Goal: Information Seeking & Learning: Find specific fact

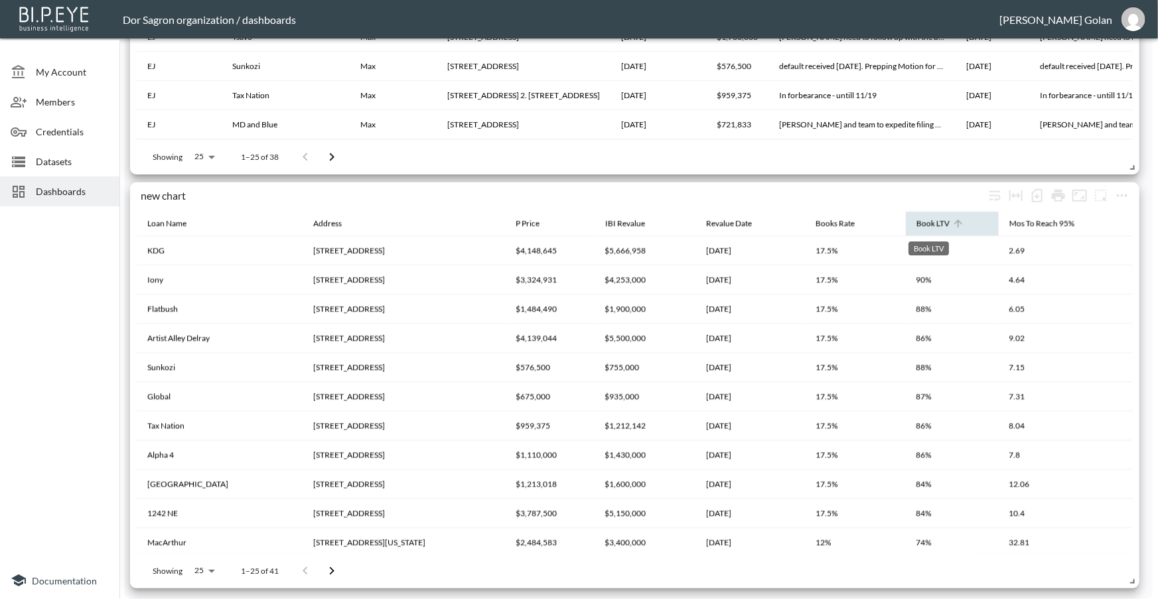
click at [921, 226] on div "Book LTV" at bounding box center [932, 224] width 33 height 16
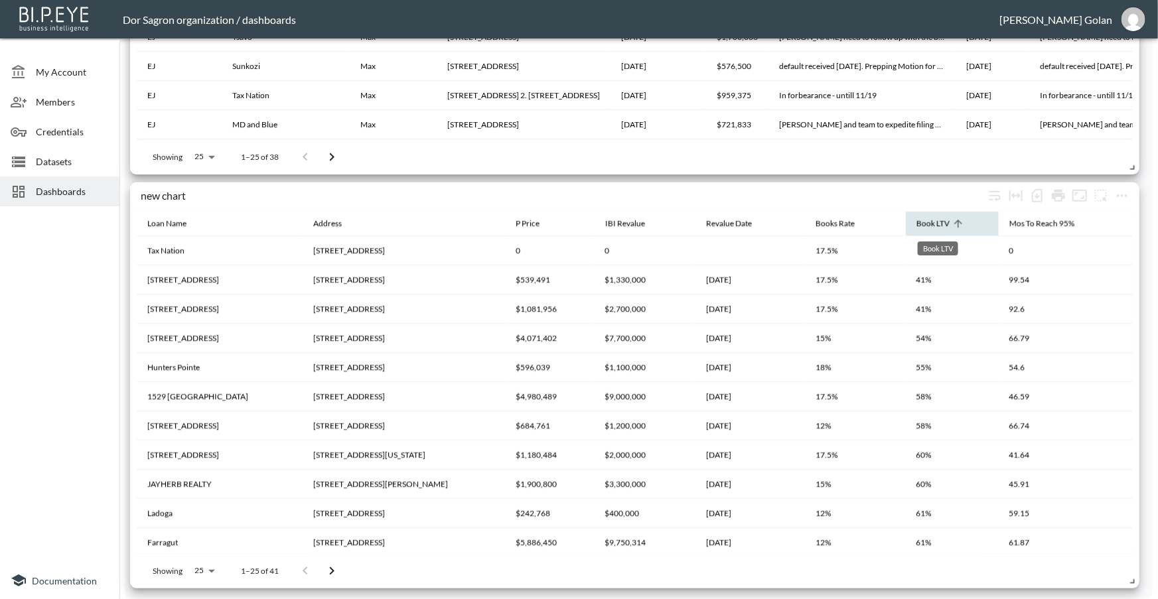
click at [945, 223] on div "Book LTV" at bounding box center [932, 224] width 33 height 16
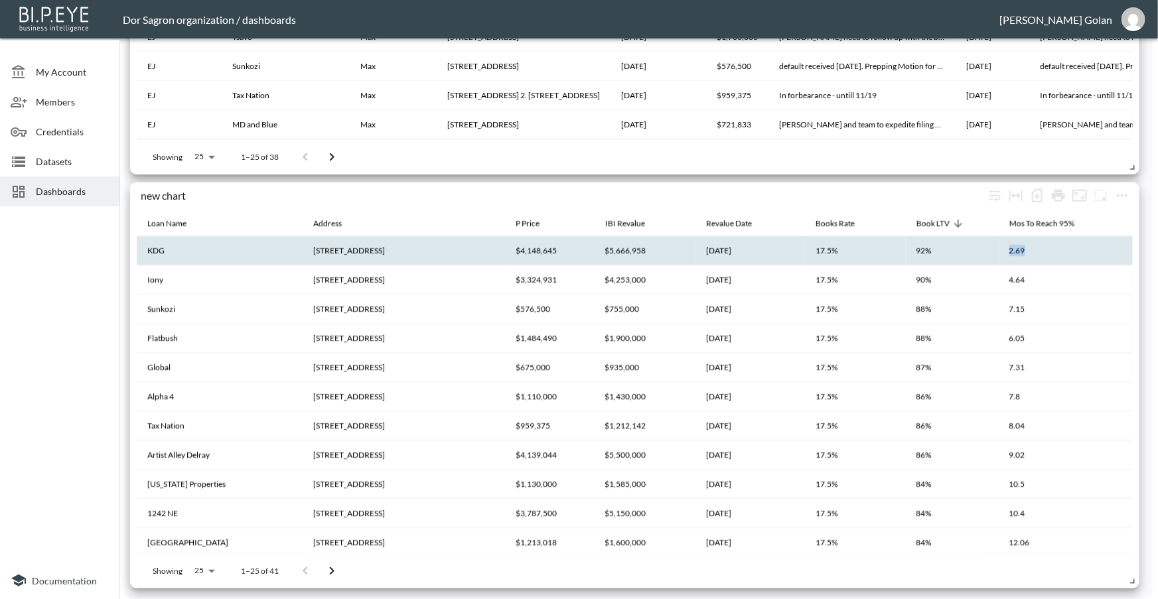
drag, startPoint x: 1007, startPoint y: 253, endPoint x: 1020, endPoint y: 254, distance: 12.7
click at [1020, 254] on th "2.69" at bounding box center [1065, 250] width 134 height 29
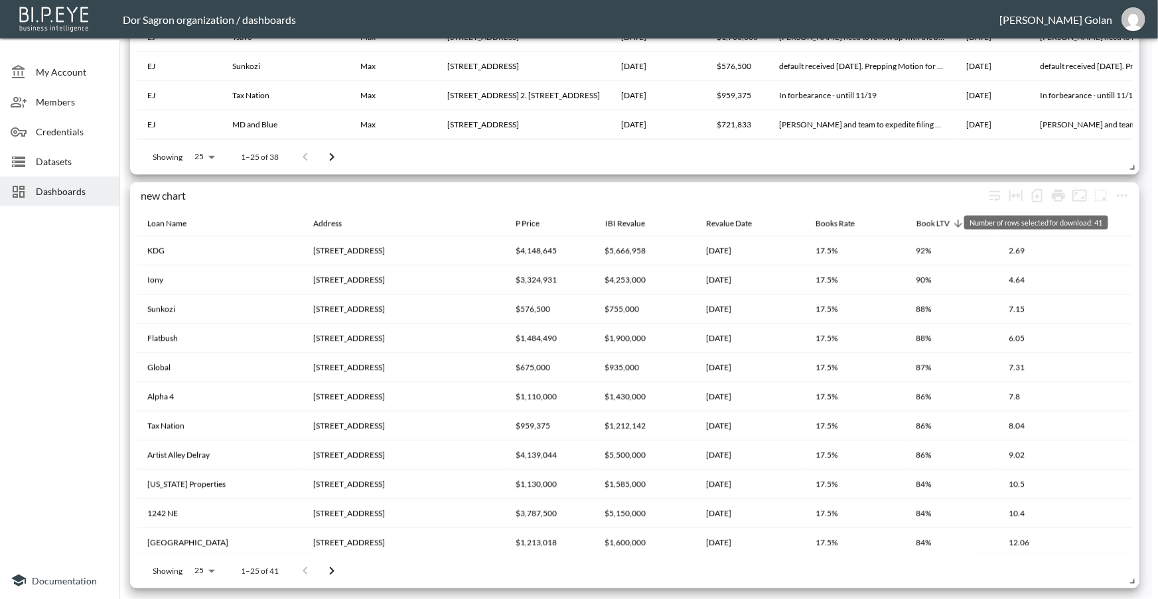
click at [1035, 213] on div "Number of rows selected for download: 41" at bounding box center [1036, 218] width 147 height 25
click at [1020, 227] on div "Mos To Reach 95%" at bounding box center [1041, 224] width 65 height 16
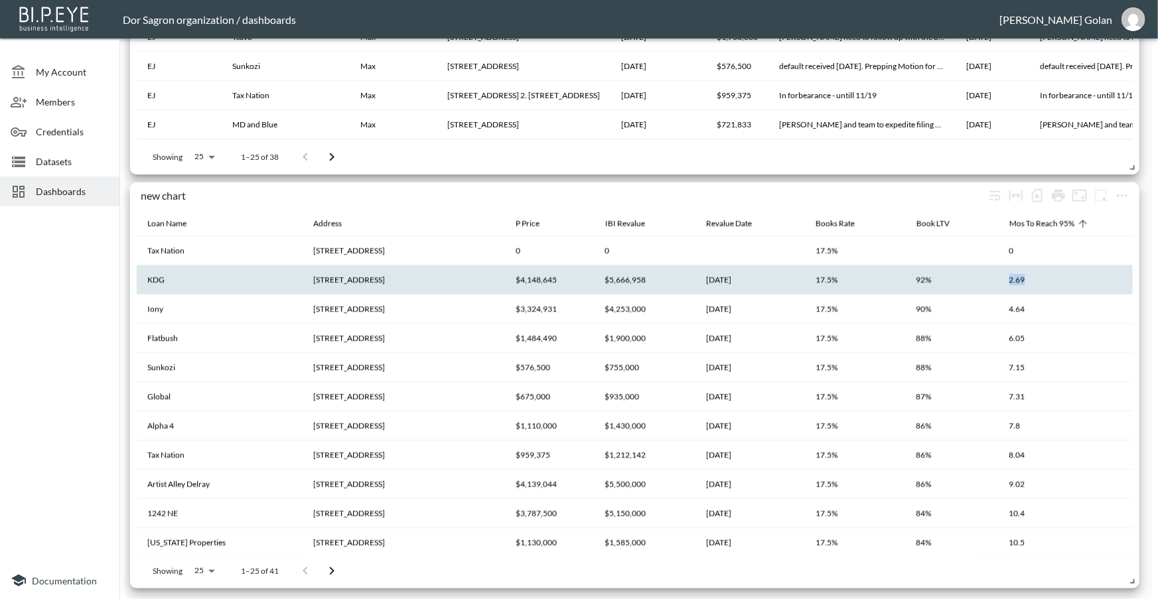
drag, startPoint x: 1004, startPoint y: 279, endPoint x: 1028, endPoint y: 285, distance: 25.4
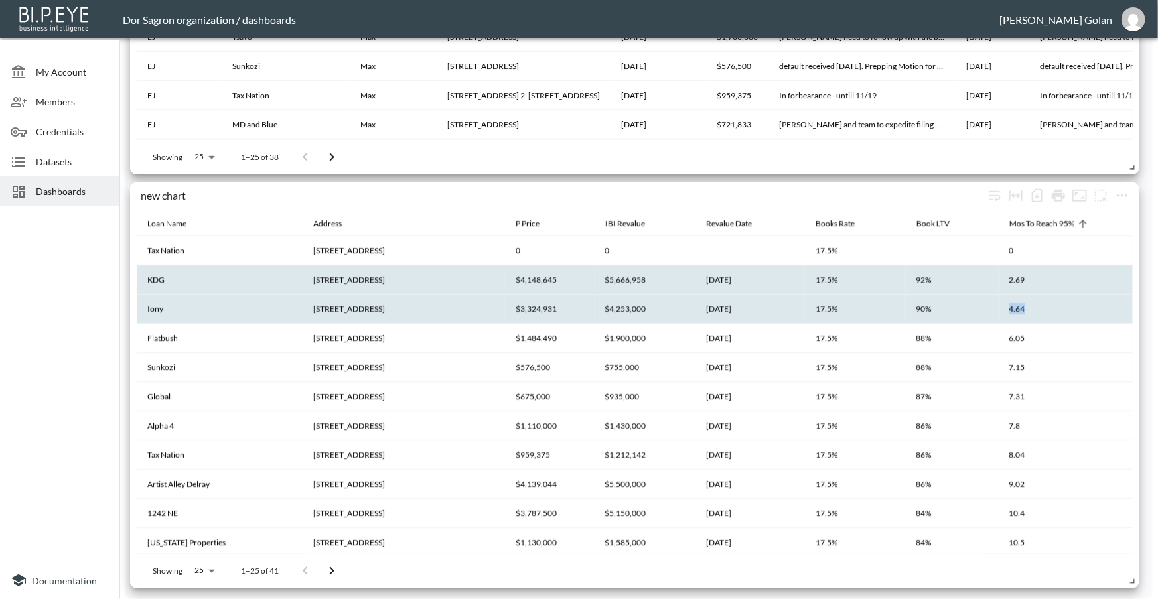
drag, startPoint x: 988, startPoint y: 309, endPoint x: 1028, endPoint y: 311, distance: 39.9
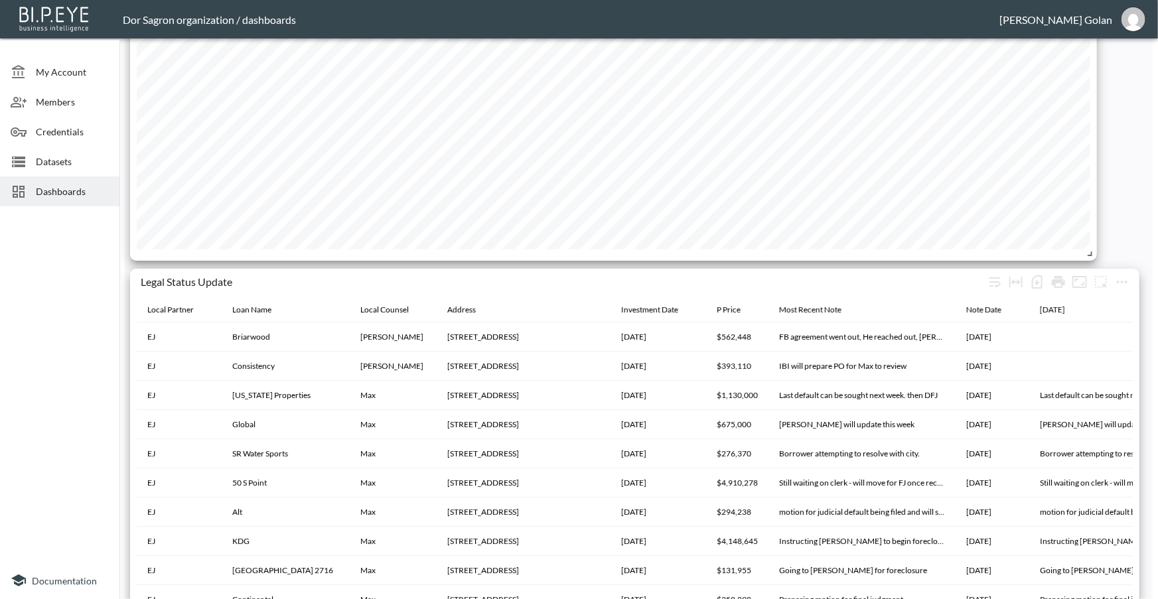
scroll to position [1846, 0]
